Goal: Navigation & Orientation: Find specific page/section

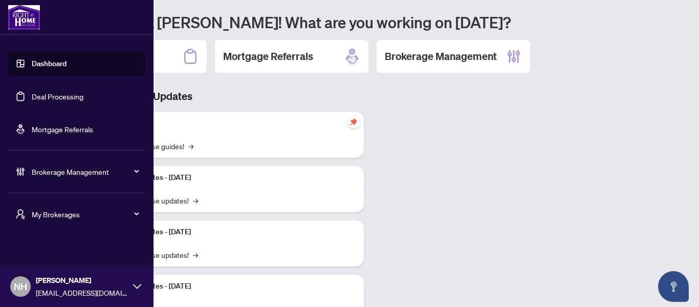
click at [117, 172] on span "Brokerage Management" at bounding box center [85, 171] width 106 height 11
click at [85, 176] on span "Brokerage Management" at bounding box center [85, 171] width 106 height 11
click at [91, 209] on span "My Brokerages" at bounding box center [85, 213] width 106 height 11
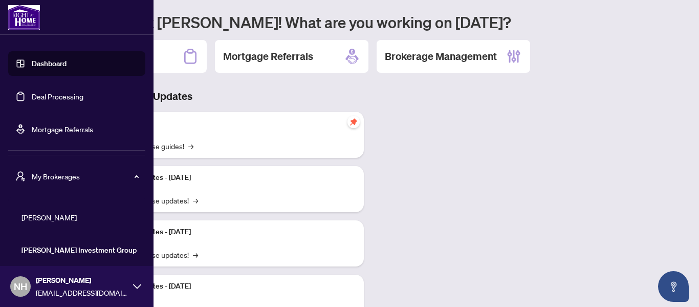
click at [36, 211] on span "[PERSON_NAME]" at bounding box center [79, 216] width 117 height 11
